Goal: Check status: Check status

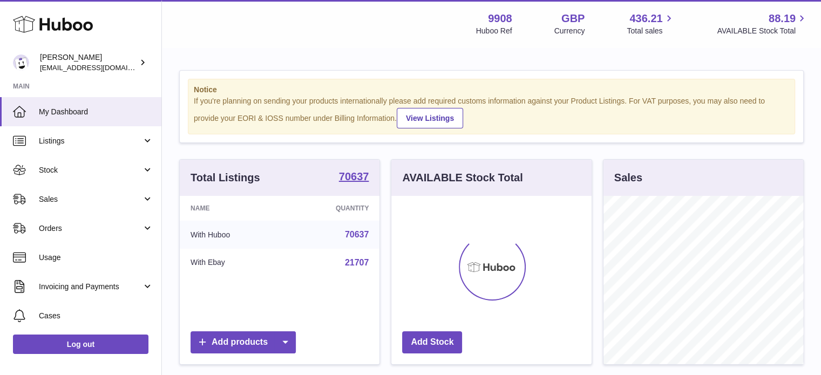
scroll to position [168, 200]
click at [71, 199] on span "Sales" at bounding box center [90, 199] width 103 height 10
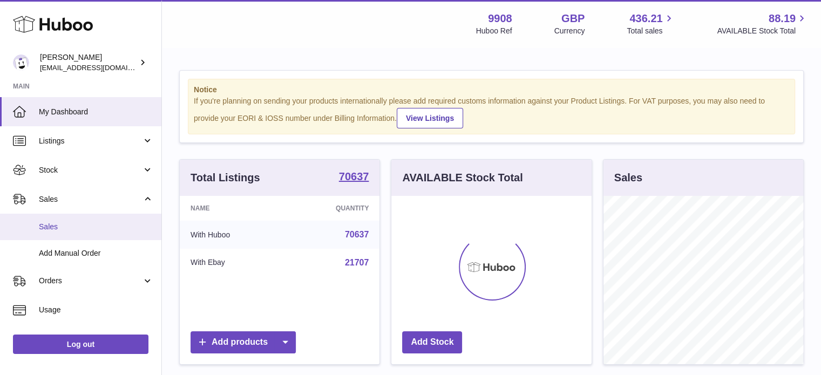
click at [79, 228] on span "Sales" at bounding box center [96, 227] width 114 height 10
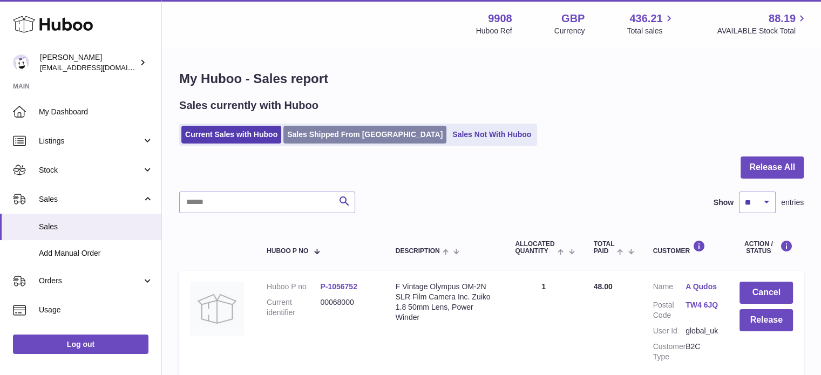
click at [343, 133] on link "Sales Shipped From [GEOGRAPHIC_DATA]" at bounding box center [364, 135] width 163 height 18
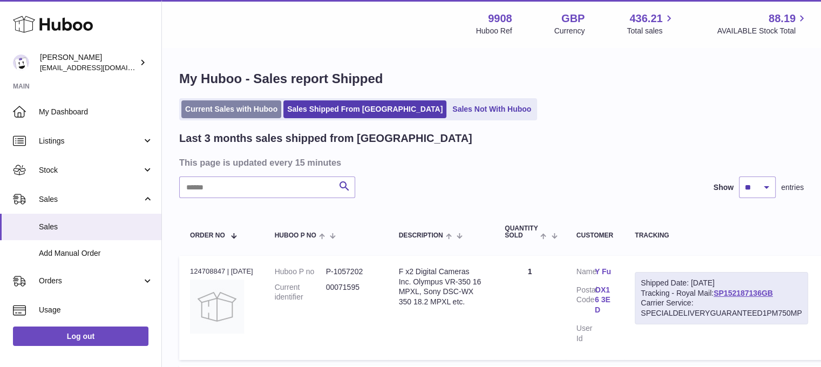
click at [231, 108] on link "Current Sales with Huboo" at bounding box center [231, 109] width 100 height 18
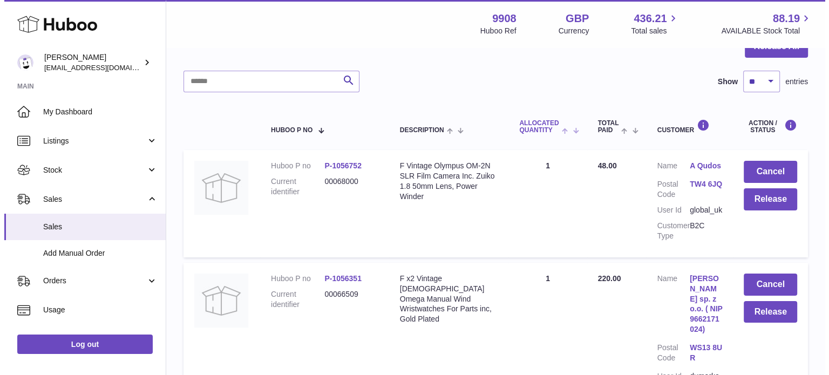
scroll to position [122, 0]
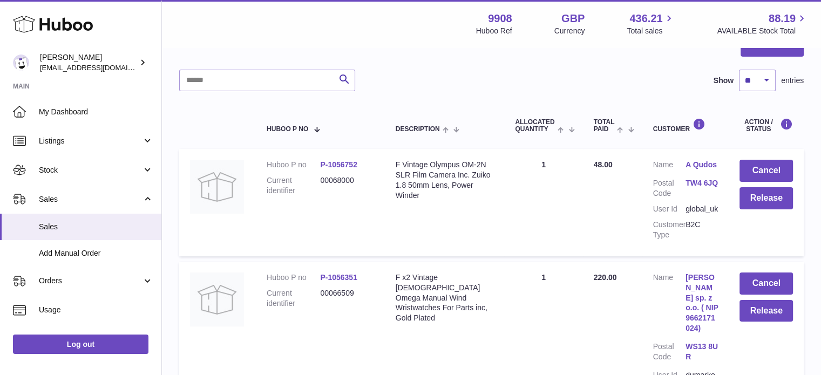
click at [693, 180] on link "TW4 6JQ" at bounding box center [701, 183] width 32 height 10
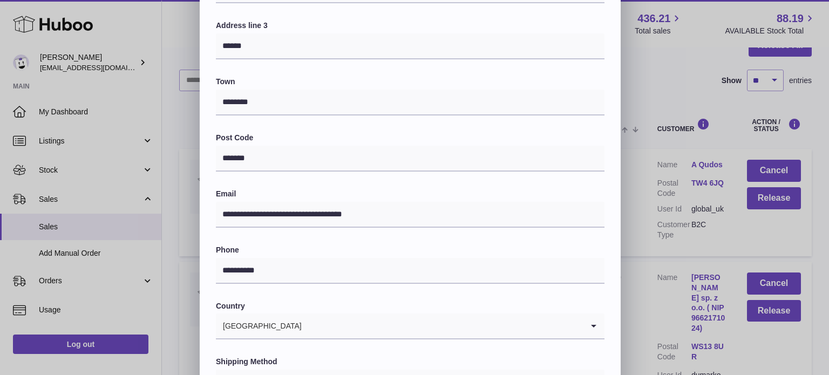
scroll to position [304, 0]
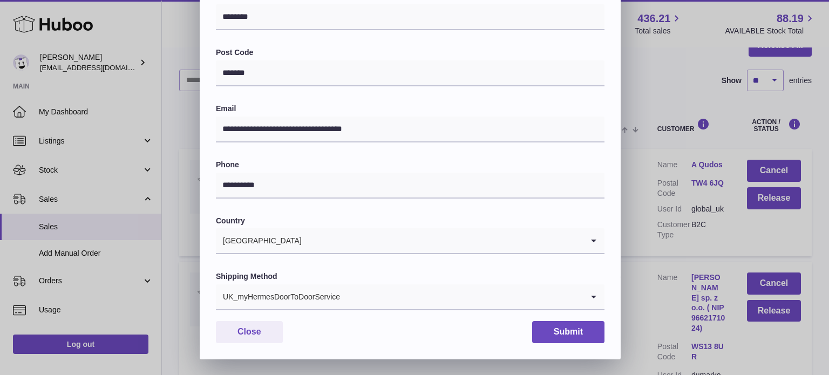
click at [527, 299] on input "Search for option" at bounding box center [461, 296] width 242 height 25
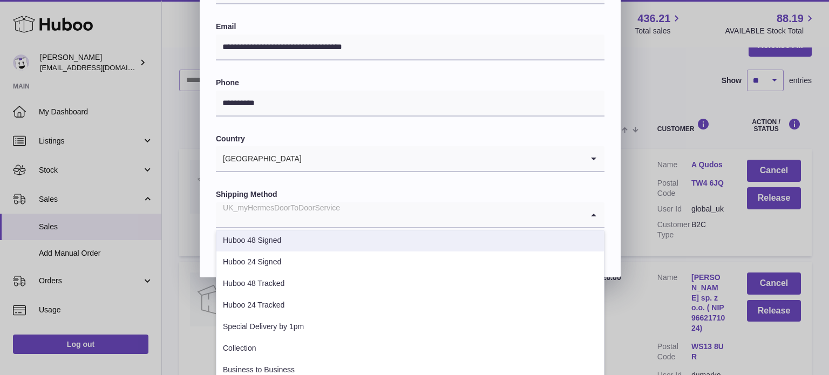
scroll to position [45, 0]
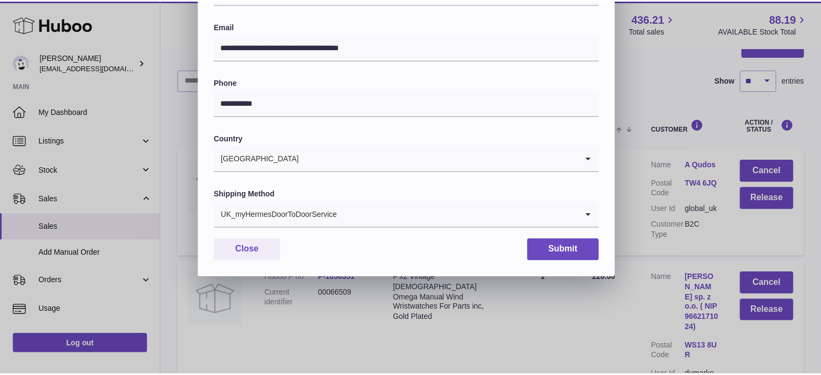
scroll to position [304, 0]
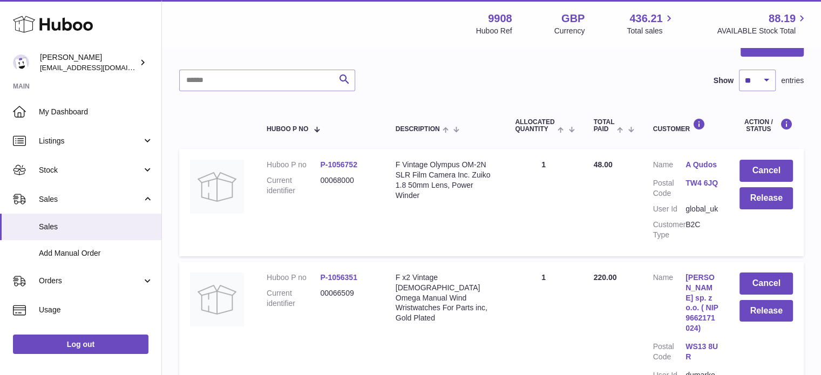
click at [641, 220] on div "**********" at bounding box center [410, 35] width 821 height 647
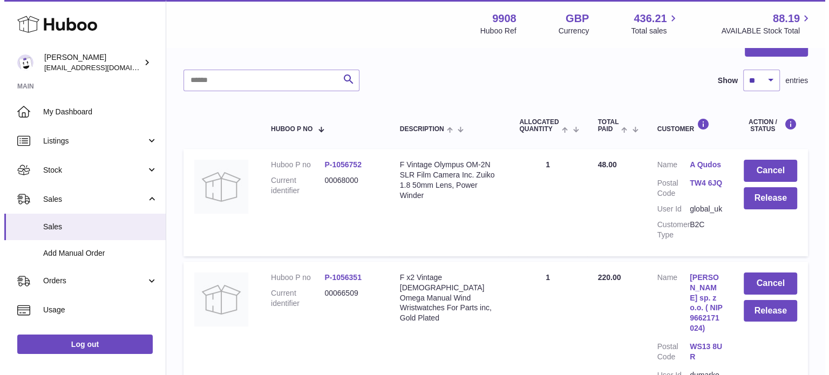
scroll to position [0, 0]
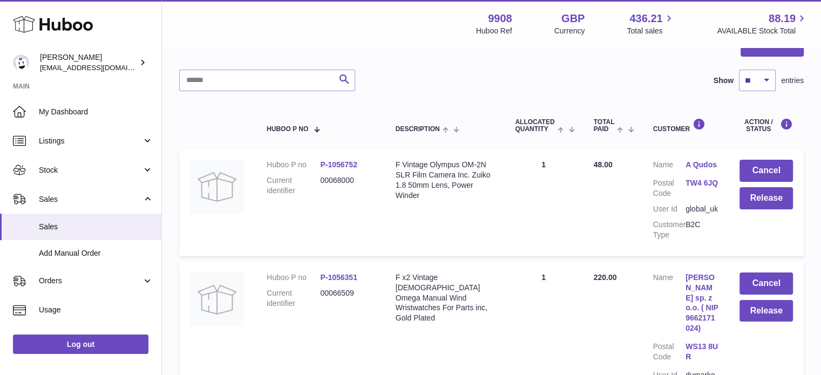
click at [688, 186] on link "TW4 6JQ" at bounding box center [701, 183] width 32 height 10
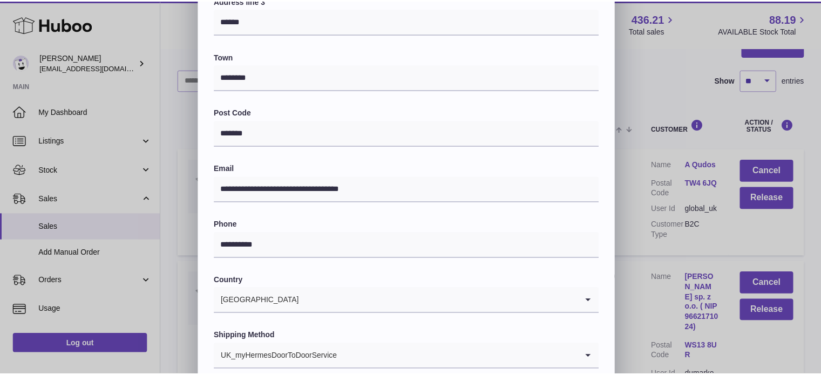
scroll to position [304, 0]
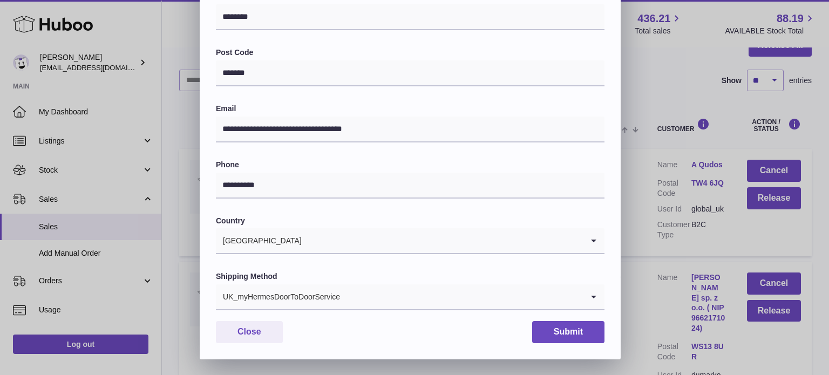
click at [401, 300] on input "Search for option" at bounding box center [461, 296] width 242 height 25
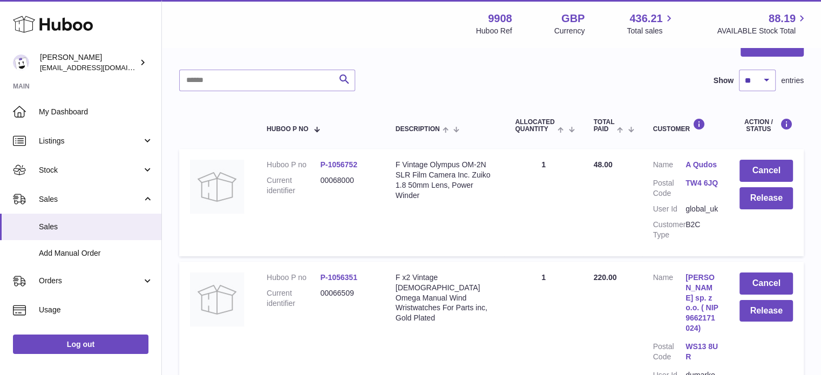
click at [649, 220] on div "**********" at bounding box center [410, 35] width 821 height 647
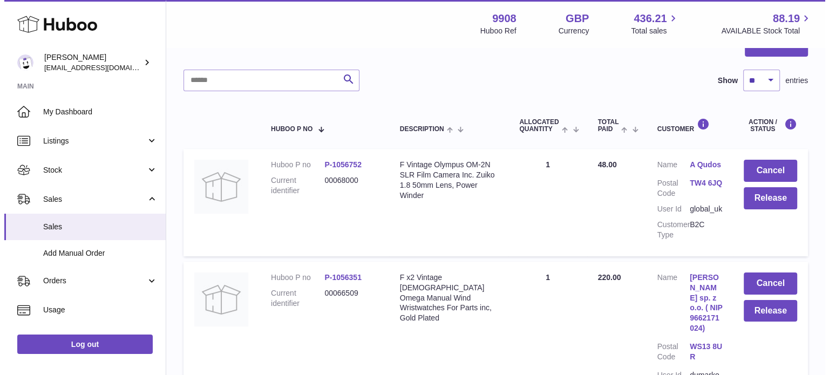
scroll to position [0, 0]
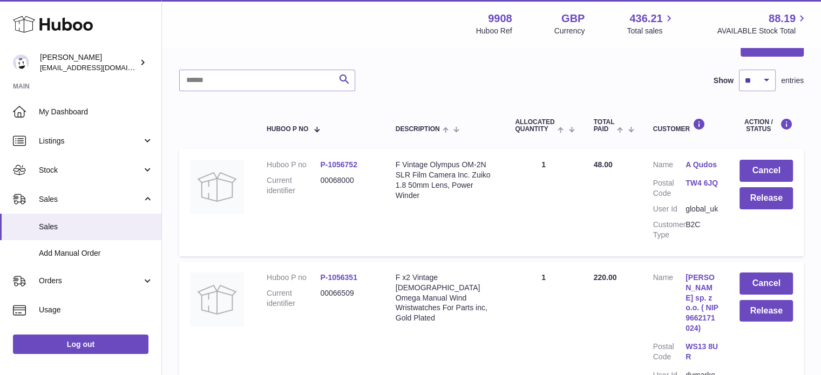
click at [696, 162] on link "A Qudos" at bounding box center [701, 165] width 32 height 10
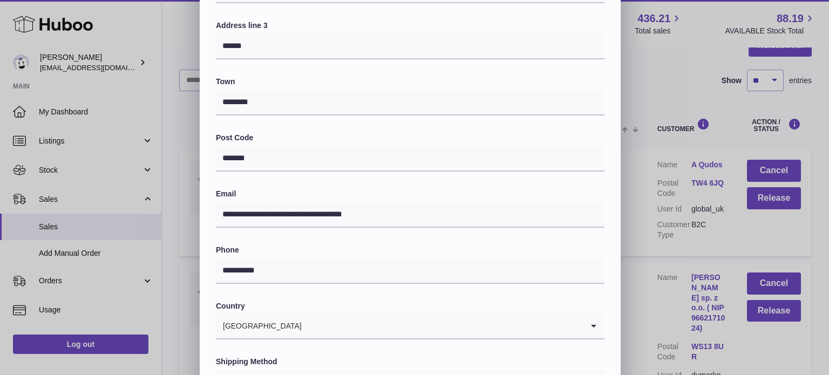
scroll to position [304, 0]
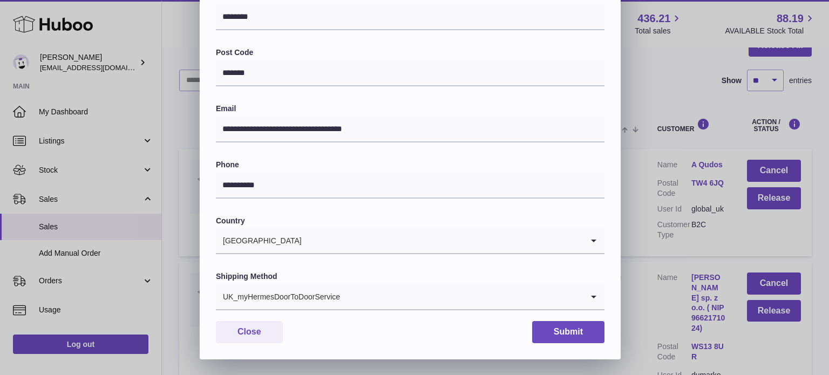
click at [341, 299] on div "UK_myHermesDoorToDoorService" at bounding box center [399, 296] width 367 height 25
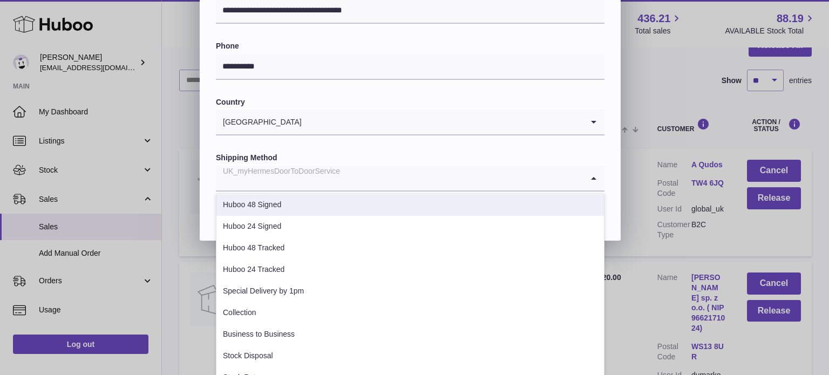
scroll to position [423, 0]
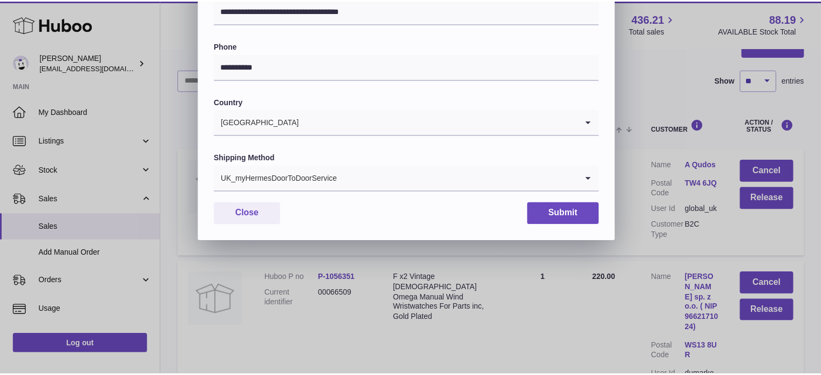
scroll to position [304, 0]
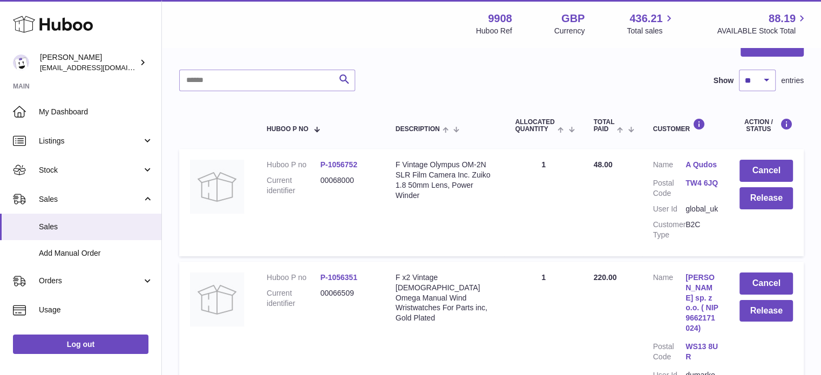
click at [656, 234] on div at bounding box center [410, 187] width 821 height 375
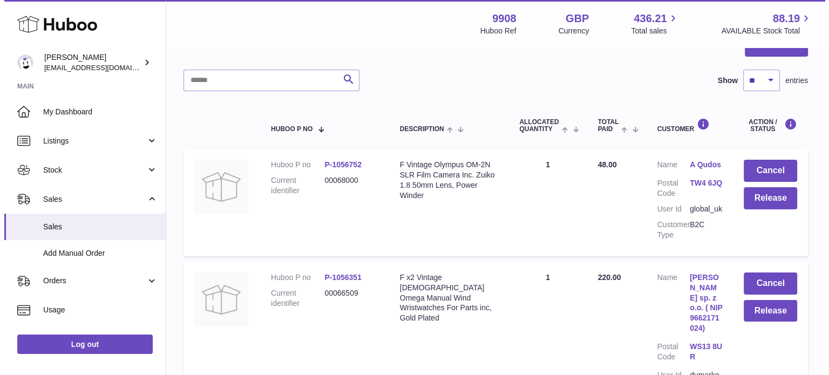
scroll to position [0, 0]
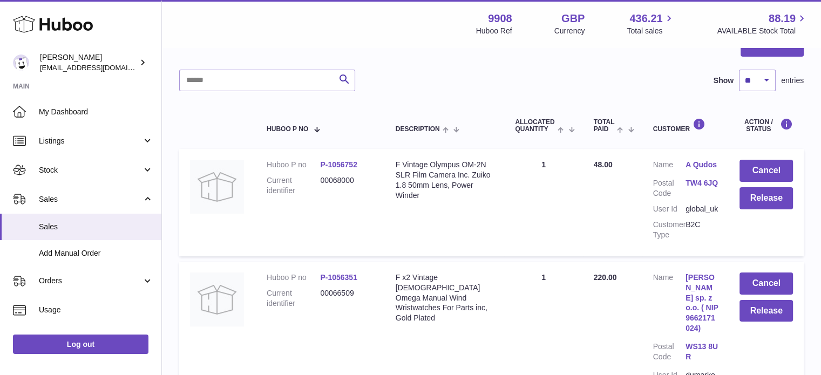
click at [693, 178] on link "TW4 6JQ" at bounding box center [701, 183] width 32 height 10
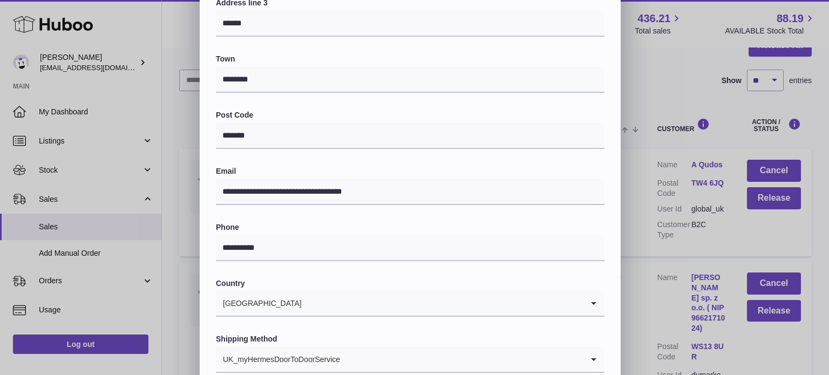
scroll to position [304, 0]
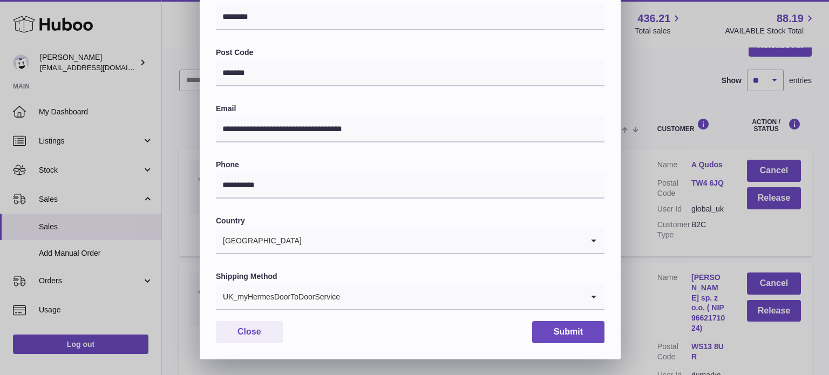
click at [330, 297] on div "UK_myHermesDoorToDoorService" at bounding box center [399, 296] width 367 height 25
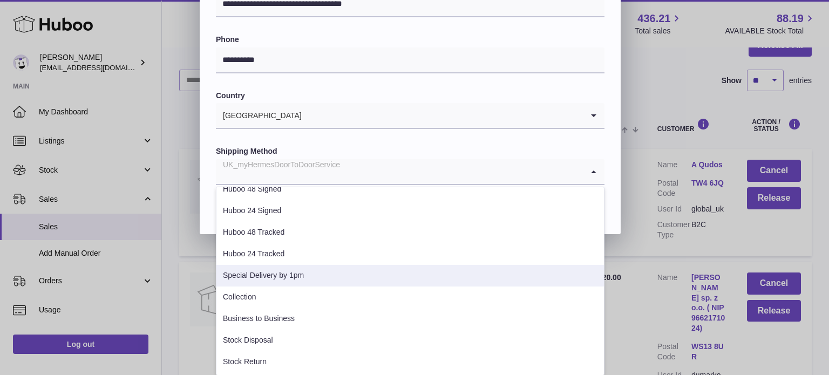
scroll to position [430, 0]
click at [296, 265] on li "Special Delivery by 1pm" at bounding box center [409, 275] width 387 height 22
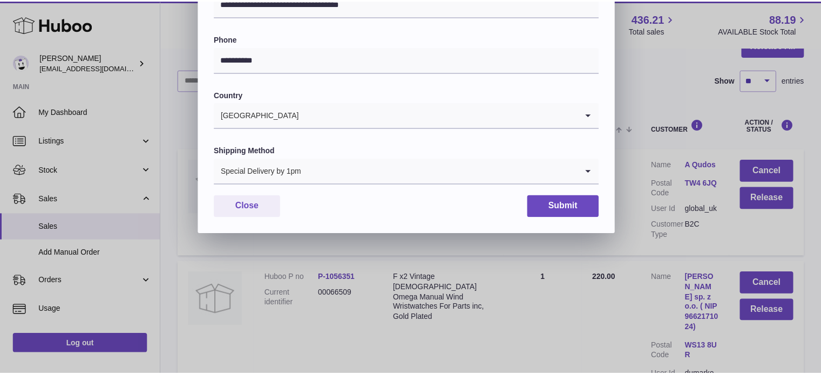
scroll to position [304, 0]
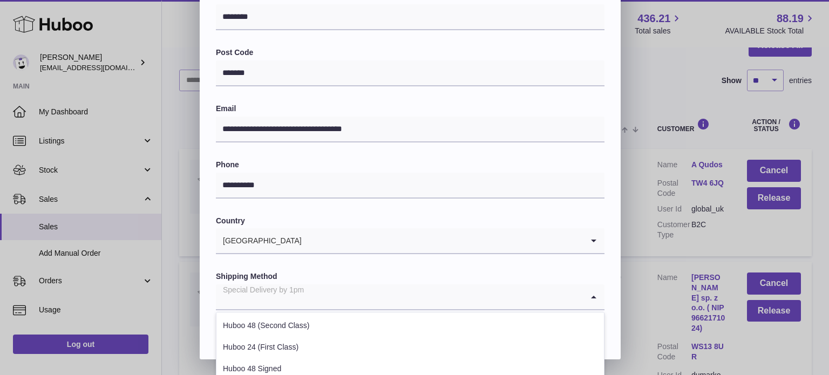
drag, startPoint x: 590, startPoint y: 295, endPoint x: 214, endPoint y: 280, distance: 376.3
click at [214, 280] on div "**********" at bounding box center [410, 63] width 421 height 592
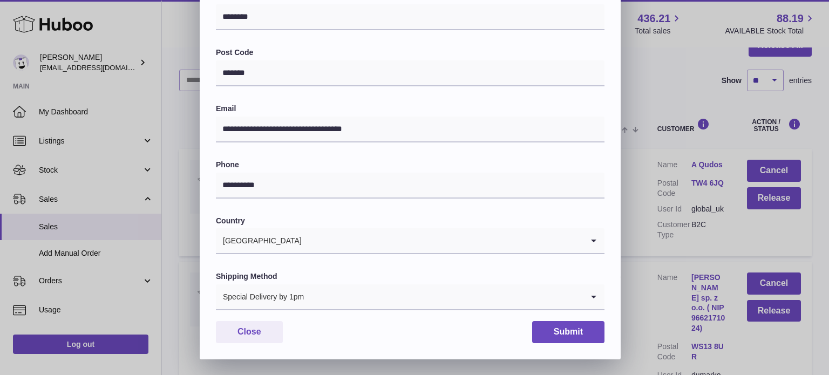
click at [183, 255] on div "**********" at bounding box center [414, 35] width 829 height 647
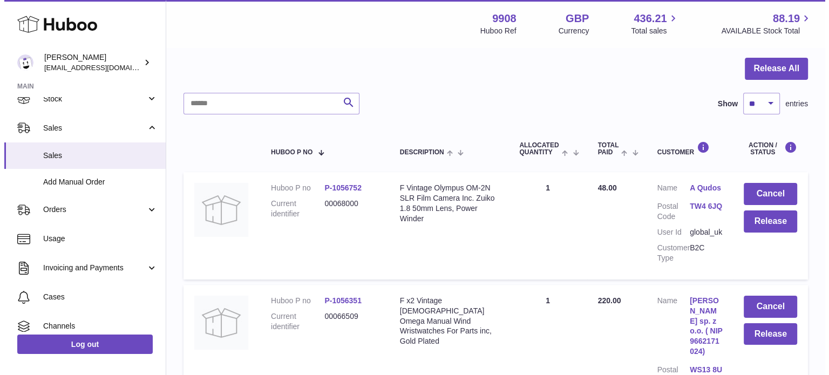
scroll to position [28, 0]
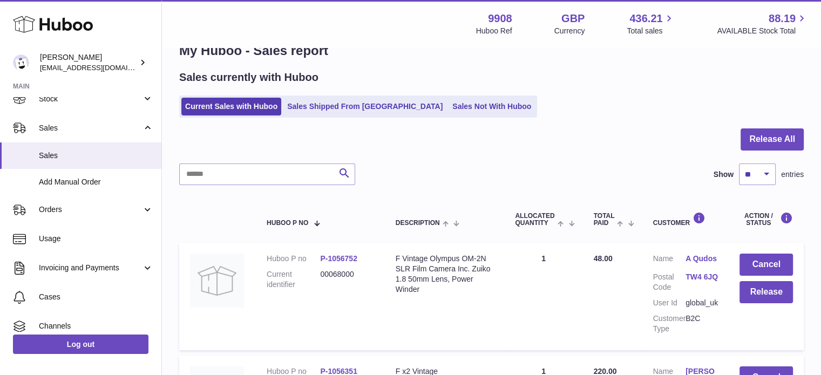
click at [693, 254] on link "A Qudos" at bounding box center [701, 259] width 32 height 10
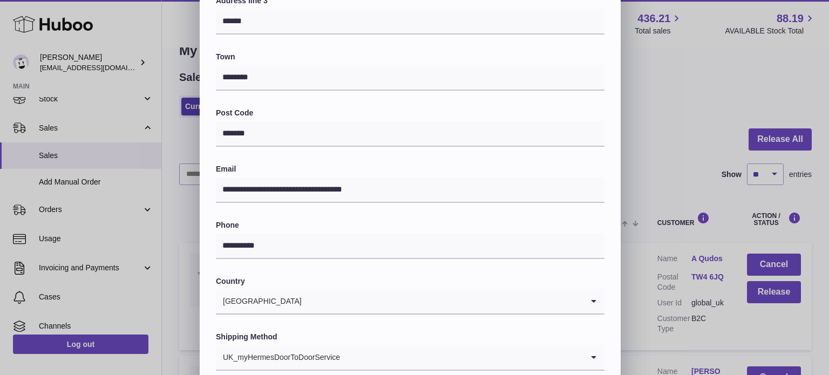
scroll to position [304, 0]
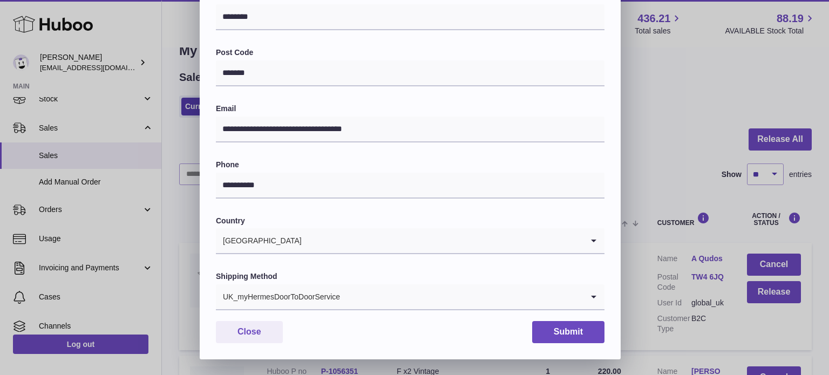
click at [405, 288] on input "Search for option" at bounding box center [461, 296] width 242 height 25
